Goal: Task Accomplishment & Management: Manage account settings

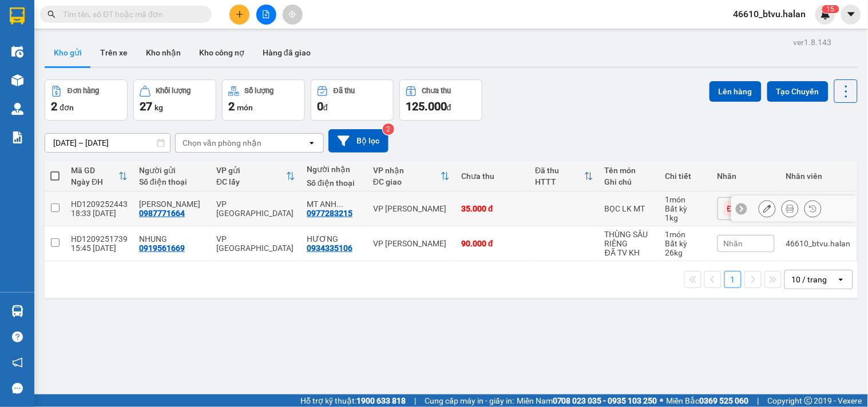
click at [763, 207] on icon at bounding box center [767, 209] width 8 height 8
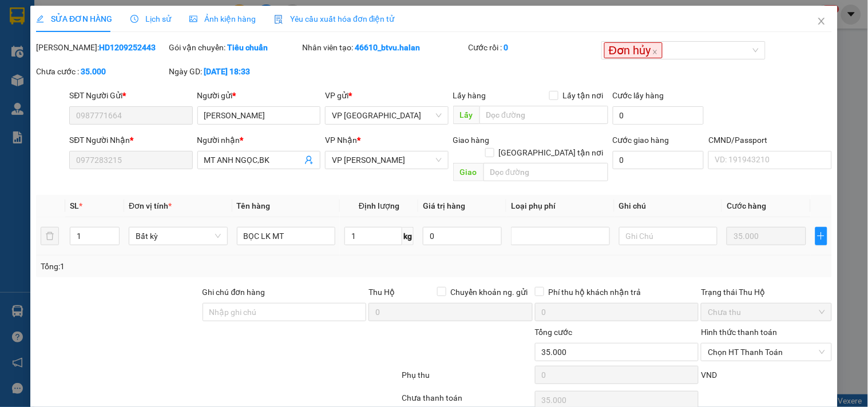
type input "0987771664"
type input "0977283215"
type input "35.000"
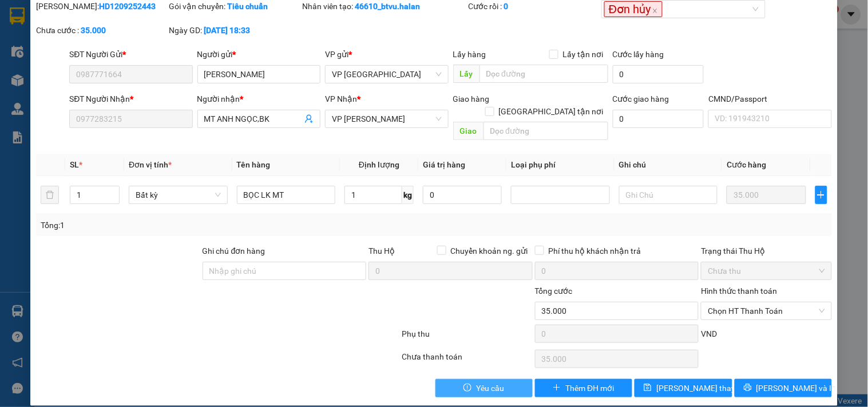
click at [489, 382] on span "Yêu cầu" at bounding box center [490, 388] width 28 height 13
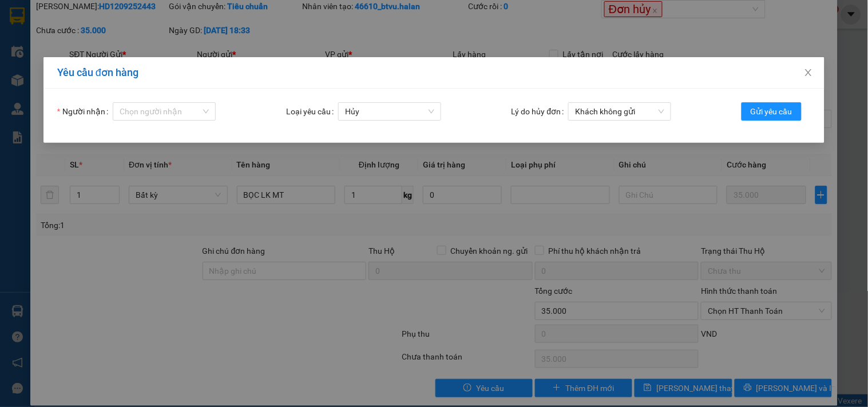
click at [161, 122] on form "Người nhận Chọn người nhận Loại yêu cầu Hủy Lý do hủy đơn Khách không gửi Gửi y…" at bounding box center [434, 115] width 754 height 27
click at [155, 117] on input "Người nhận" at bounding box center [160, 111] width 81 height 17
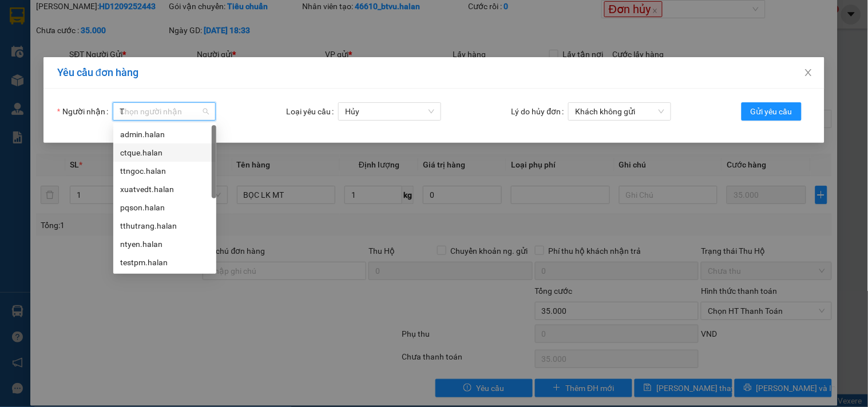
type input "TT"
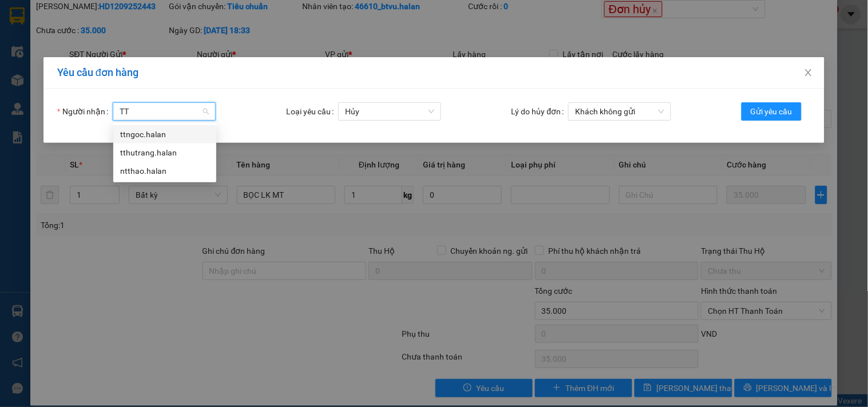
click at [175, 149] on div "tthutrang.halan" at bounding box center [164, 153] width 89 height 13
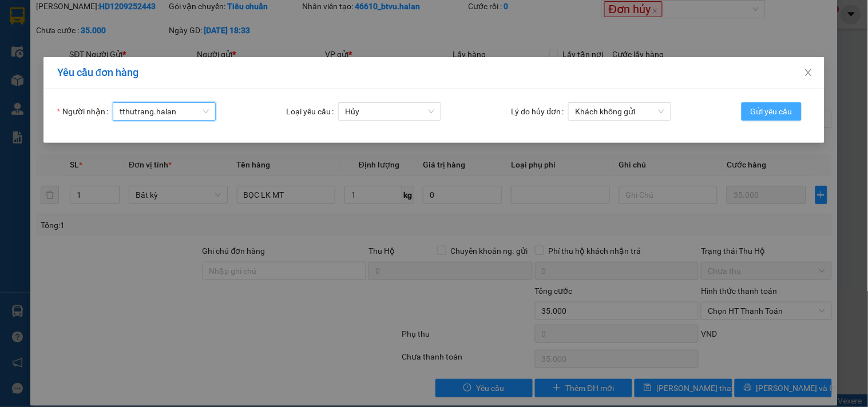
click at [764, 112] on span "Gửi yêu cầu" at bounding box center [772, 111] width 42 height 13
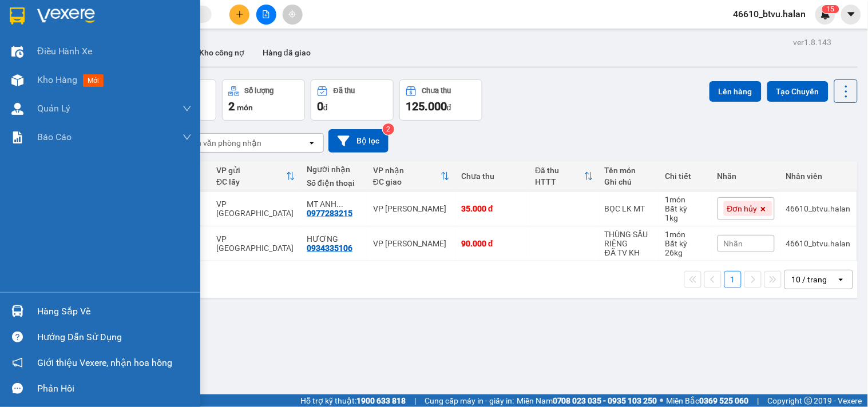
click at [9, 299] on div "Hàng sắp về" at bounding box center [100, 312] width 200 height 26
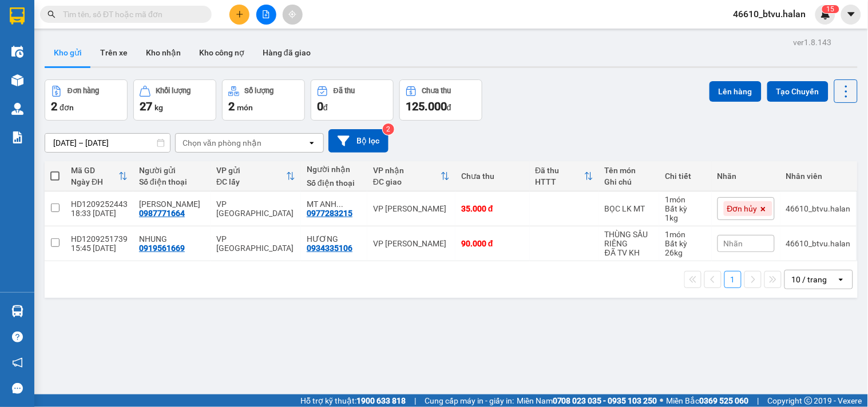
drag, startPoint x: 614, startPoint y: 138, endPoint x: 571, endPoint y: 145, distance: 42.8
click at [613, 138] on section "Kết quả tìm kiếm ( 0 ) Bộ lọc No Data 46610_btvu.halan 1 5 Điều hành xe Kho hàn…" at bounding box center [434, 203] width 868 height 407
click at [152, 49] on button "Kho nhận" at bounding box center [163, 52] width 53 height 27
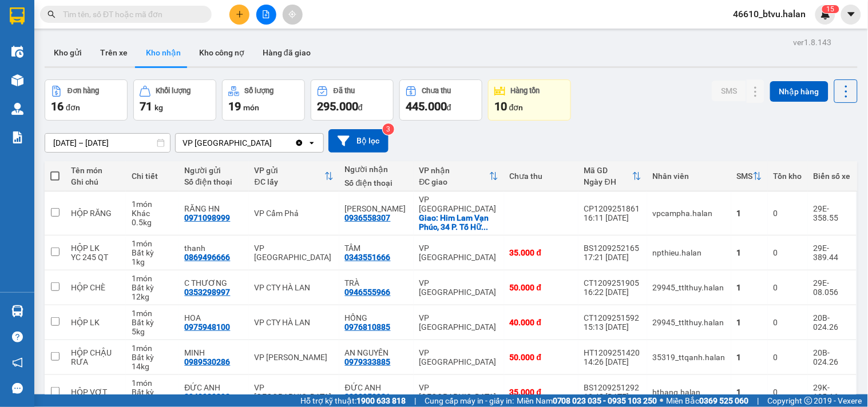
scroll to position [193, 0]
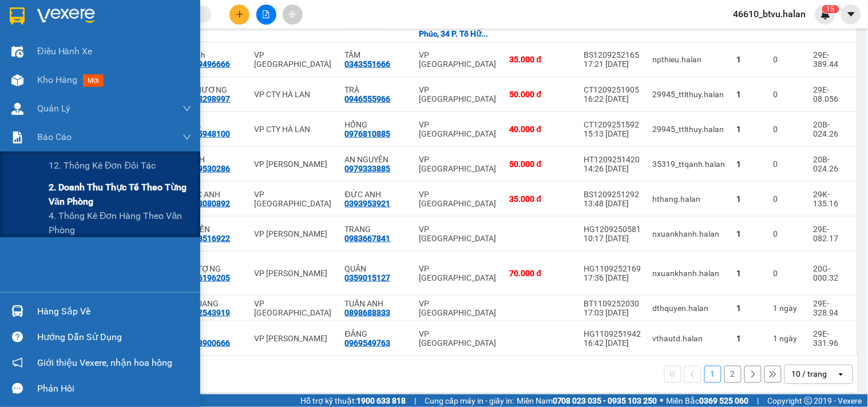
click at [90, 193] on span "2. Doanh thu thực tế theo từng văn phòng" at bounding box center [120, 194] width 143 height 29
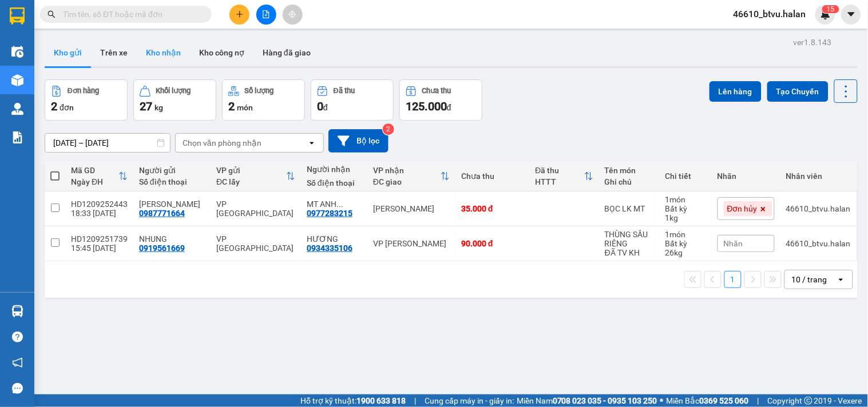
click at [145, 61] on button "Kho nhận" at bounding box center [163, 52] width 53 height 27
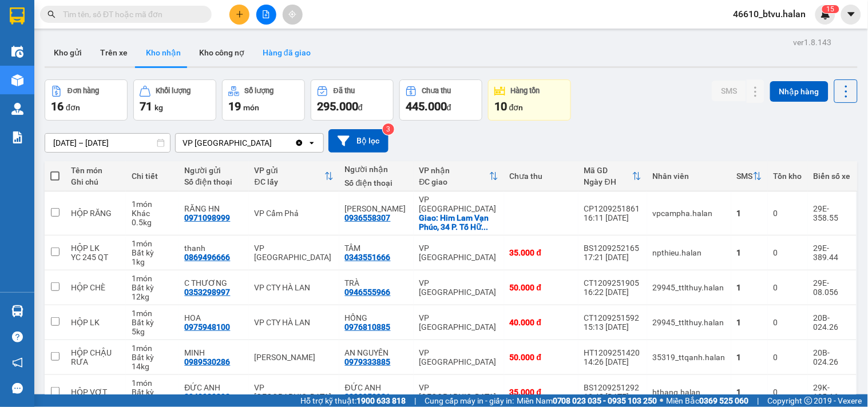
click at [316, 50] on button "Hàng đã giao" at bounding box center [287, 52] width 66 height 27
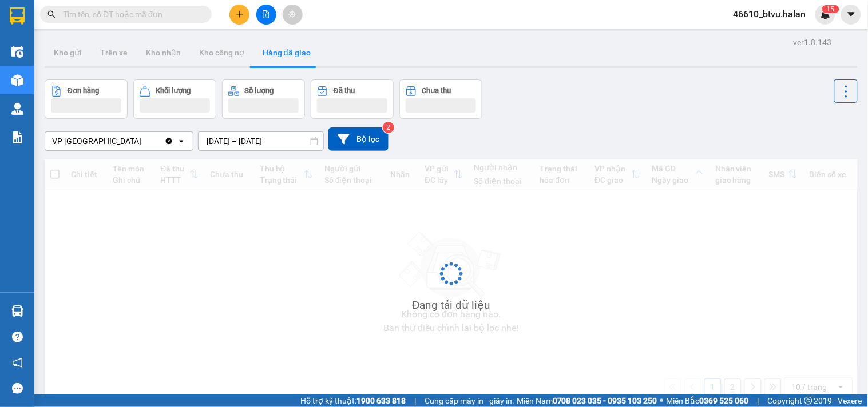
click at [259, 130] on div "VP [GEOGRAPHIC_DATA] Clear value open [DATE] – [DATE] Press the down arrow key …" at bounding box center [451, 139] width 813 height 23
click at [259, 135] on input "[DATE] – [DATE]" at bounding box center [261, 141] width 125 height 18
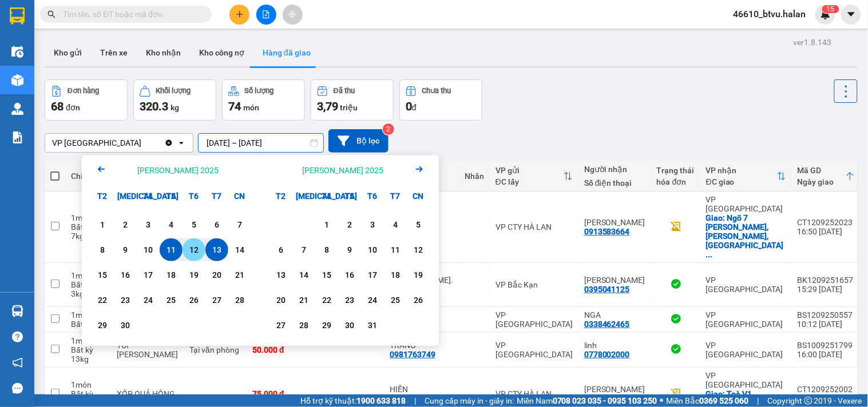
click at [191, 248] on div "12" at bounding box center [194, 250] width 16 height 14
type input "[DATE] – [DATE]"
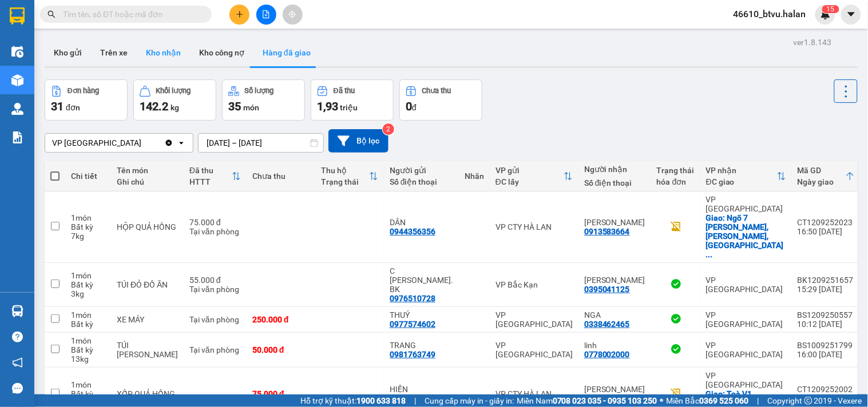
click at [145, 64] on button "Kho nhận" at bounding box center [163, 52] width 53 height 27
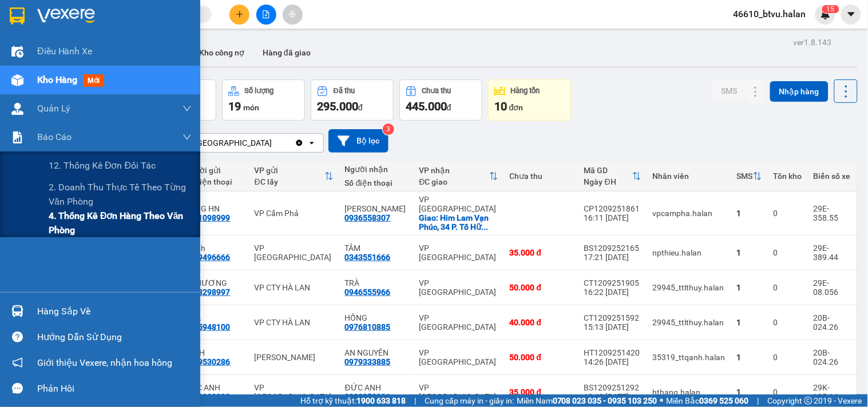
click at [81, 221] on span "4. Thống kê đơn hàng theo văn phòng" at bounding box center [120, 223] width 143 height 29
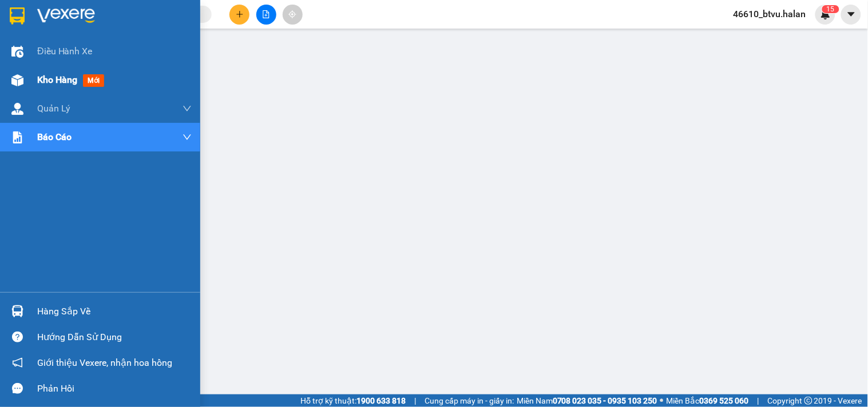
click at [54, 69] on div "Kho hàng mới" at bounding box center [114, 80] width 155 height 29
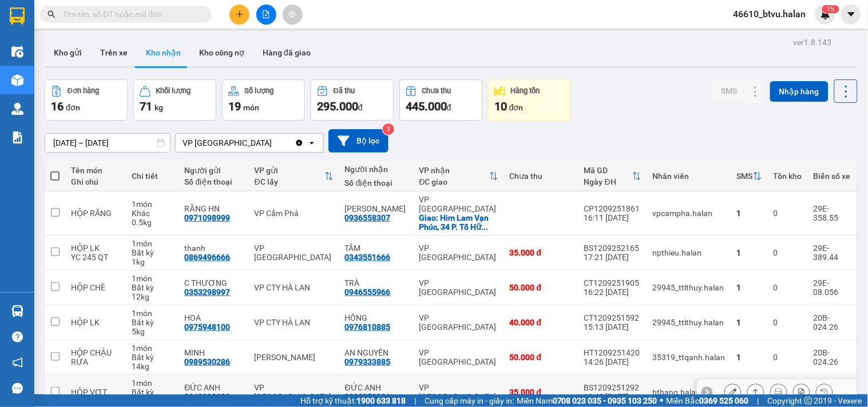
scroll to position [193, 0]
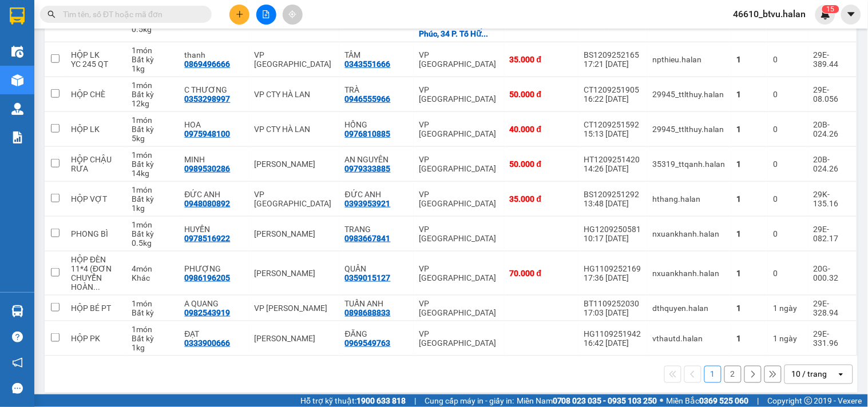
click at [725, 366] on button "2" at bounding box center [733, 374] width 17 height 17
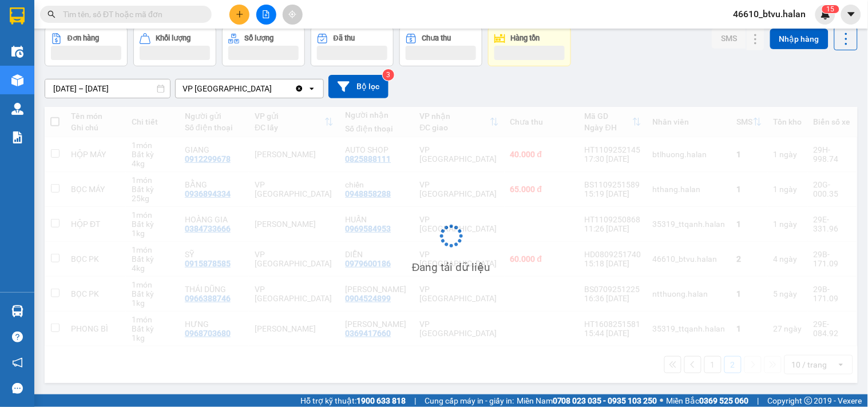
scroll to position [54, 0]
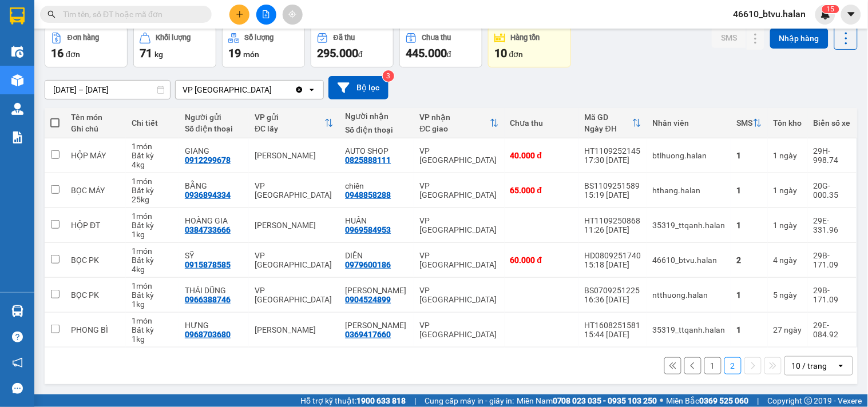
click at [792, 361] on div "10 / trang" at bounding box center [809, 366] width 35 height 11
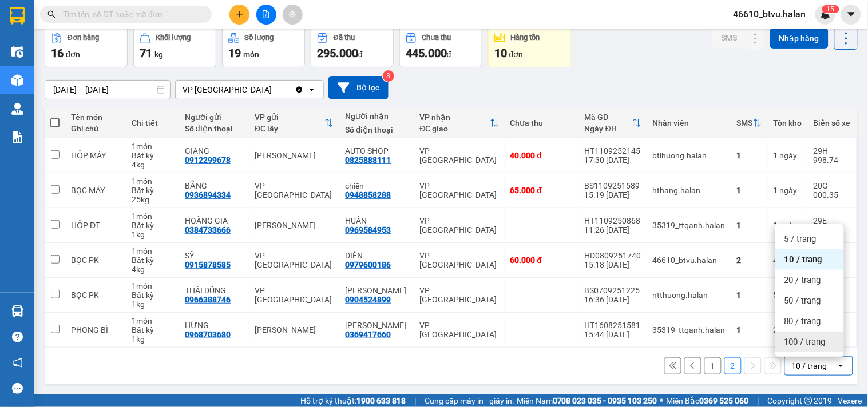
click at [794, 345] on span "100 / trang" at bounding box center [805, 342] width 41 height 11
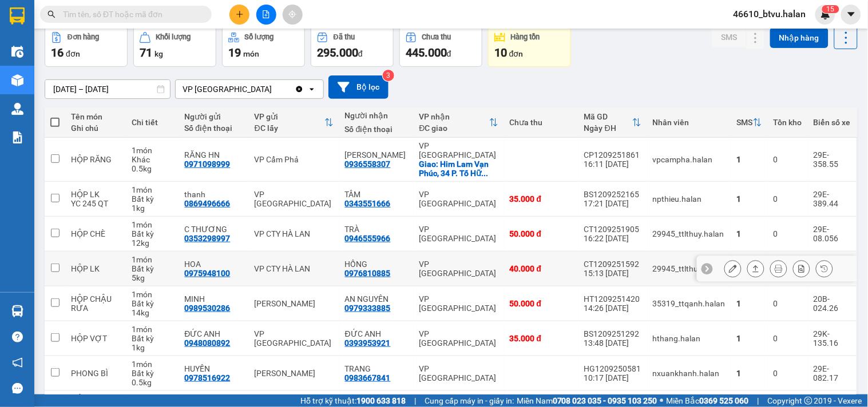
scroll to position [0, 0]
